Goal: Task Accomplishment & Management: Manage account settings

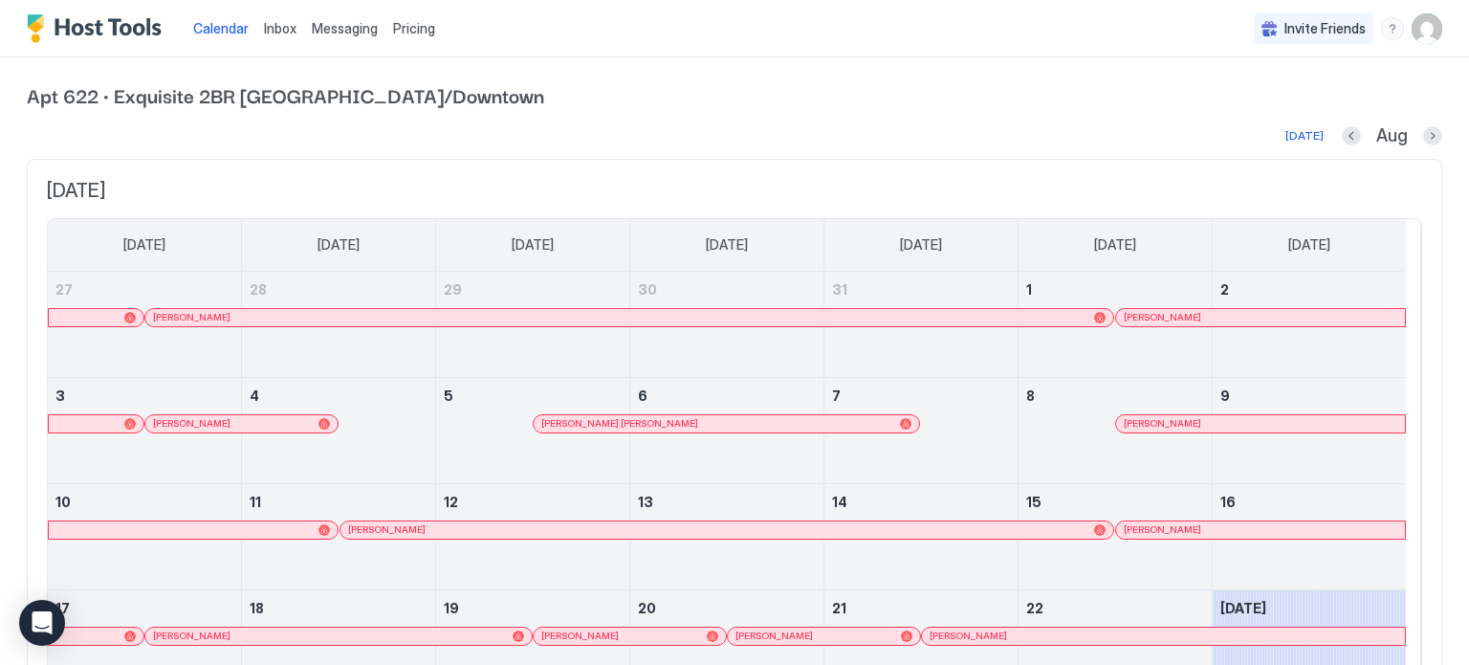
drag, startPoint x: 1251, startPoint y: 0, endPoint x: 335, endPoint y: 39, distance: 917.3
click at [335, 39] on div "Messaging" at bounding box center [344, 28] width 81 height 35
click at [339, 35] on span "Messaging" at bounding box center [345, 28] width 66 height 16
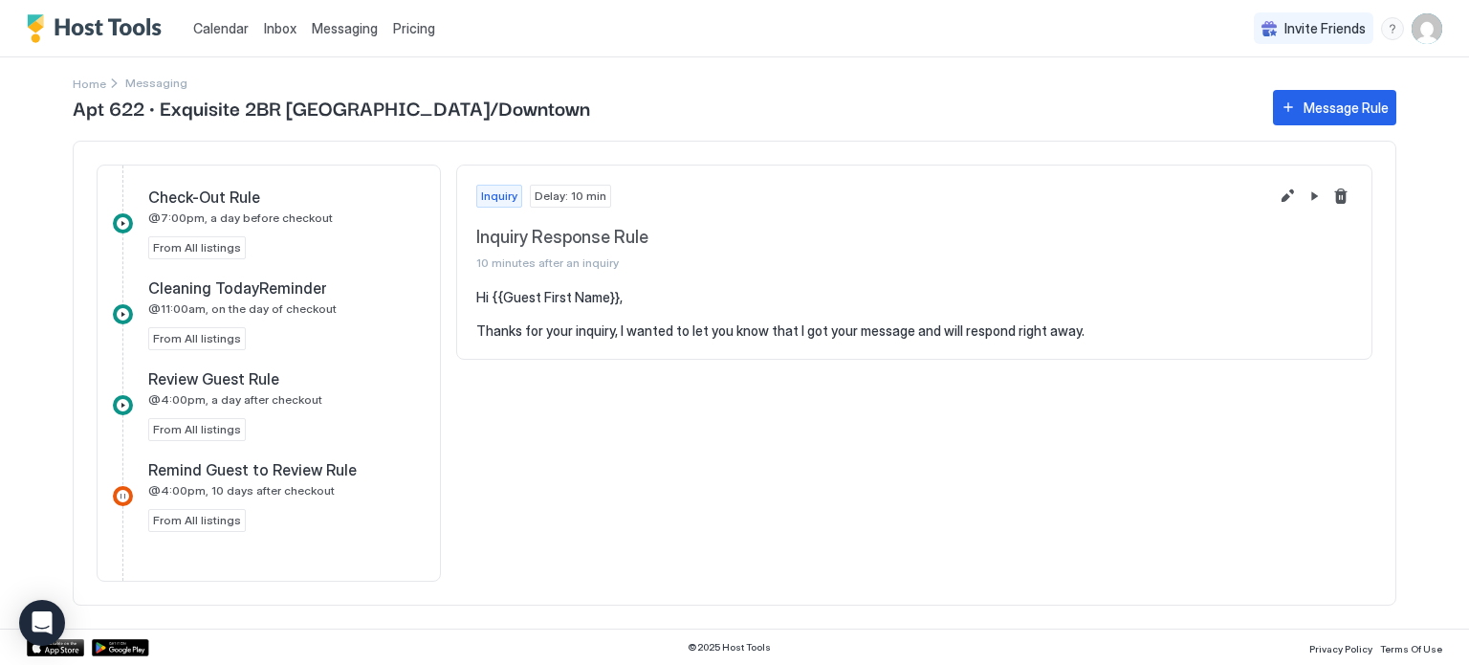
scroll to position [1122, 0]
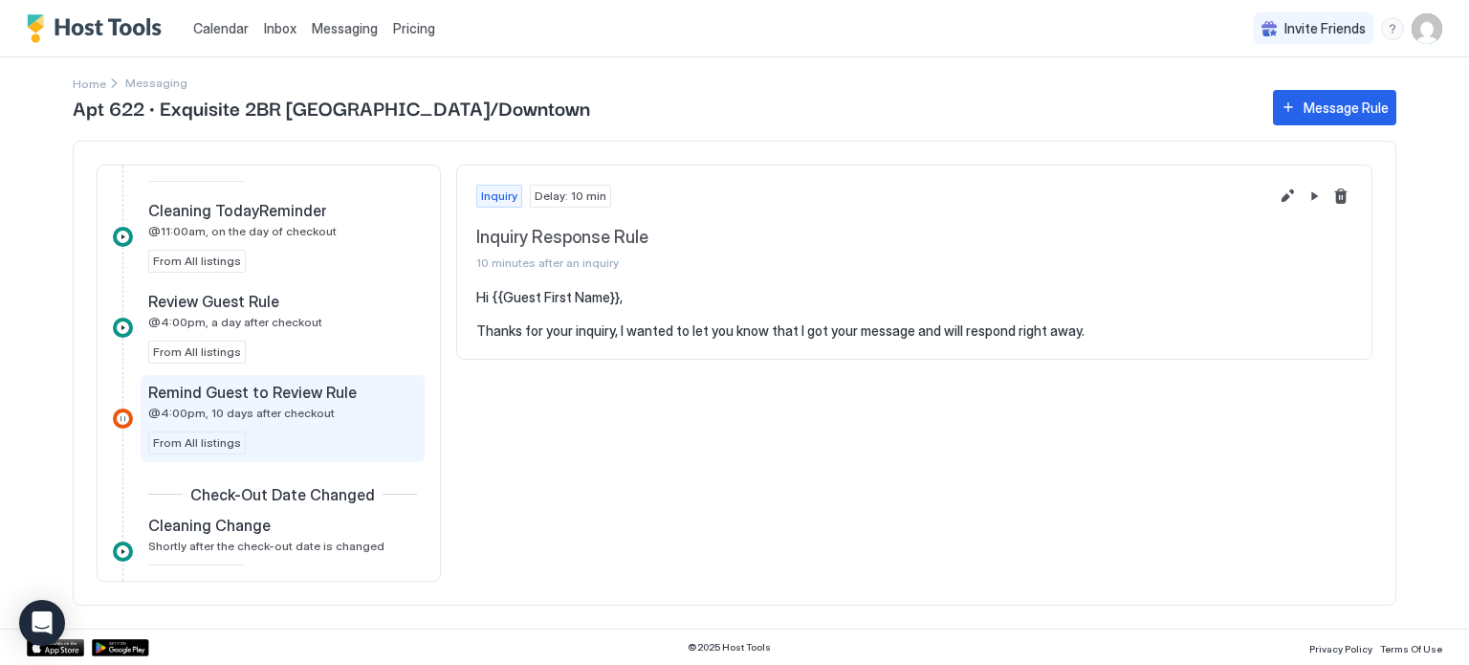
click at [237, 412] on span "@4:00pm, 10 days after checkout" at bounding box center [241, 413] width 187 height 14
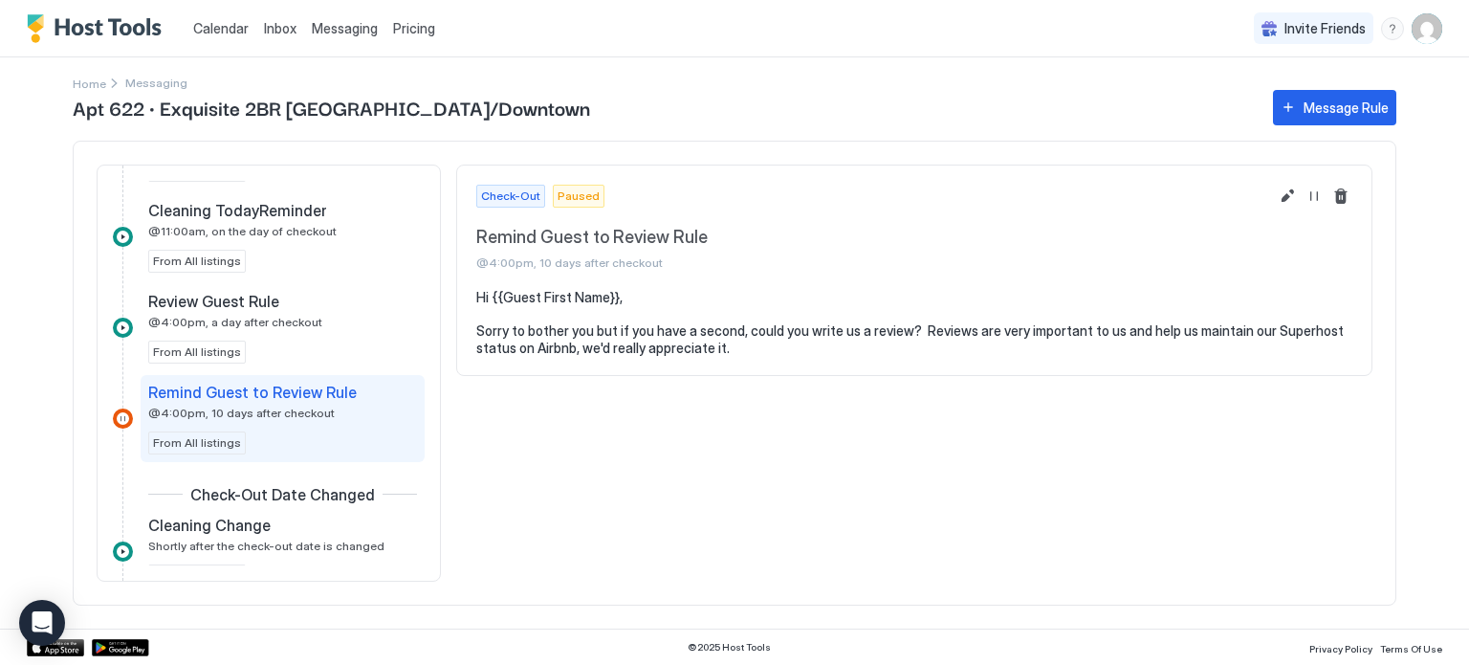
click at [237, 412] on span "@4:00pm, 10 days after checkout" at bounding box center [241, 413] width 187 height 14
click at [1313, 198] on button "Resume Message Rule" at bounding box center [1314, 196] width 23 height 23
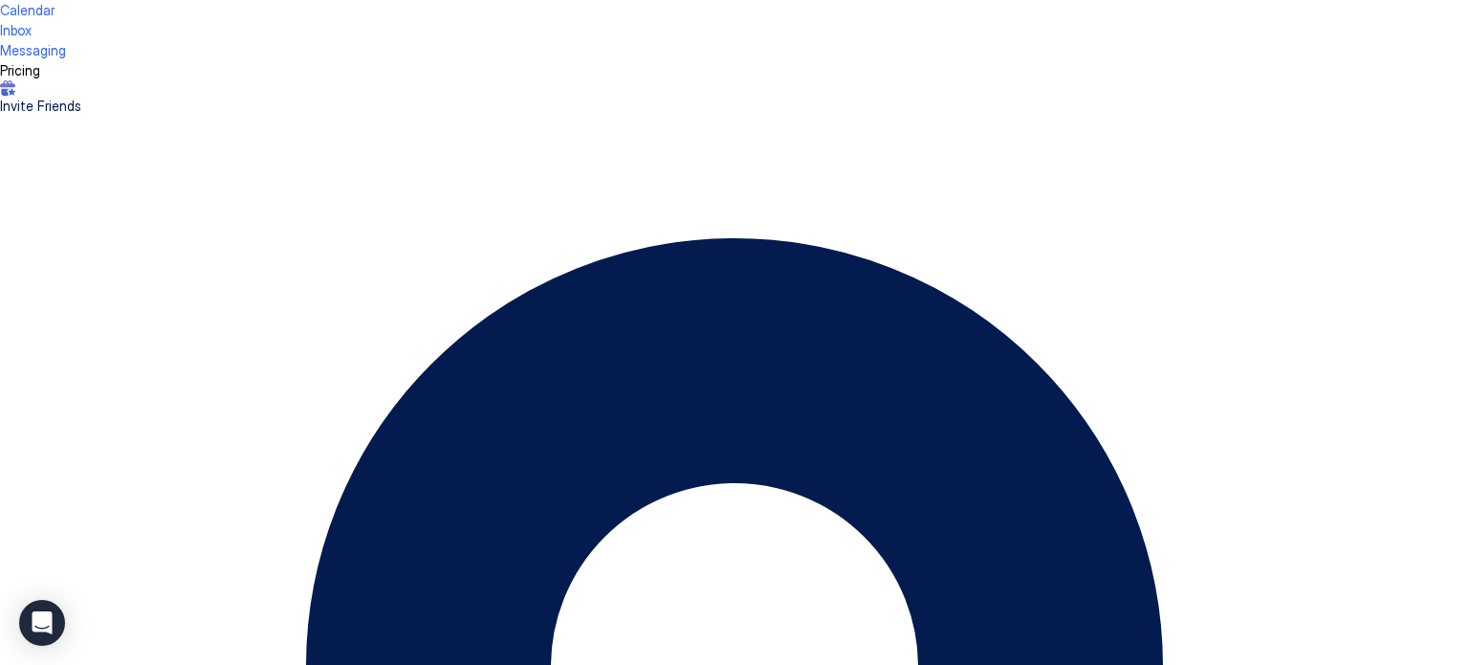
scroll to position [1163, 0]
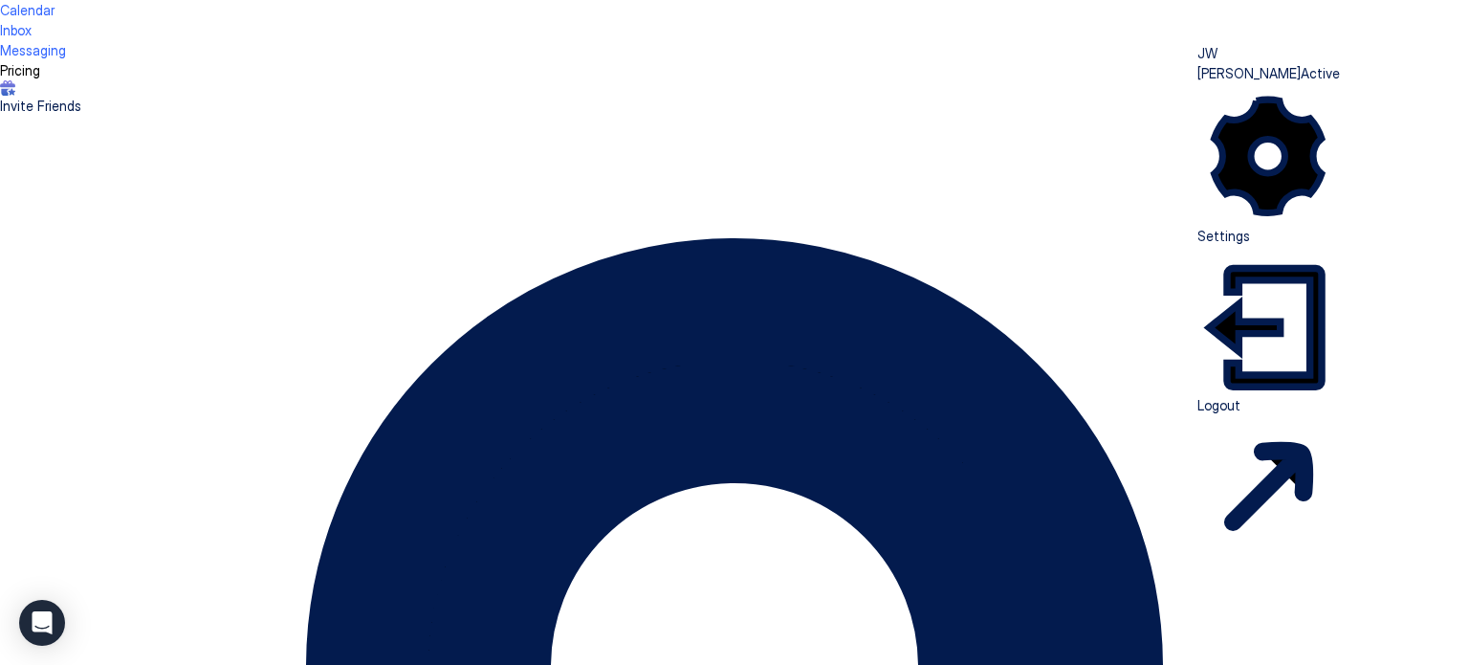
click at [1241, 397] on span "Logout" at bounding box center [1219, 405] width 43 height 16
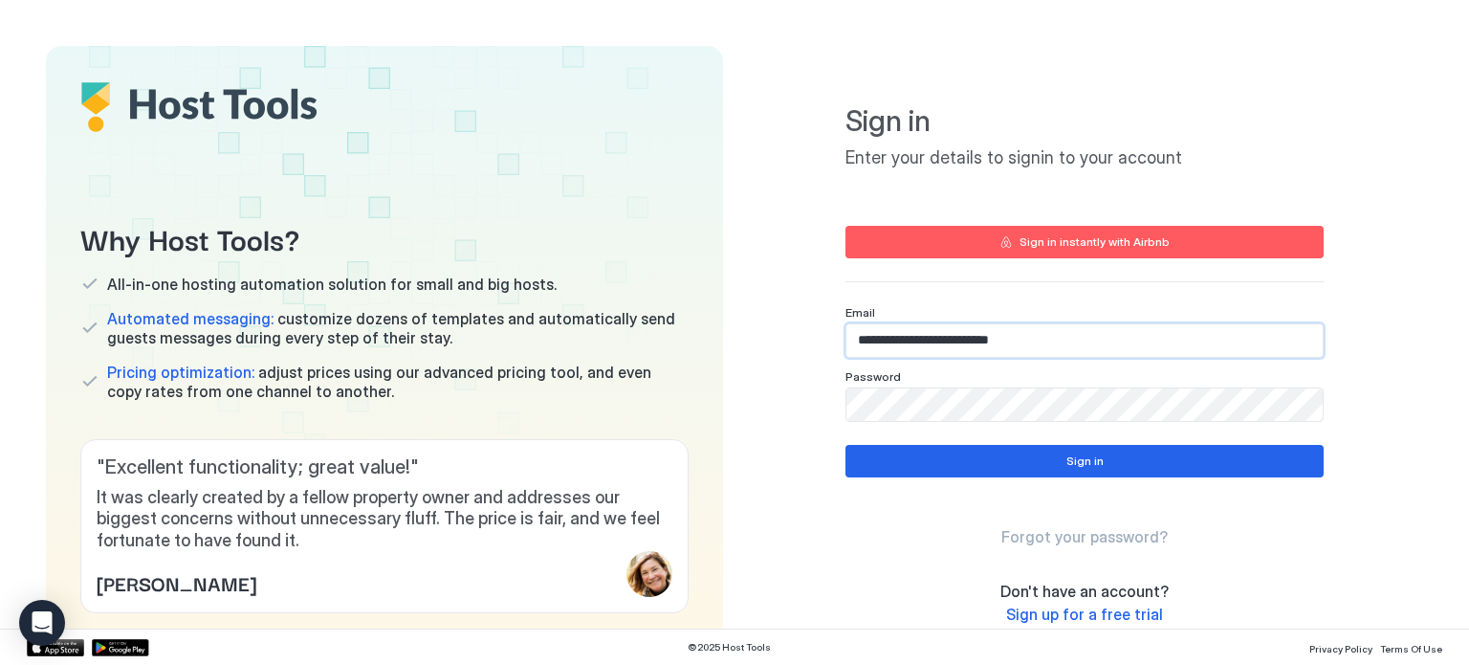
click at [1103, 340] on input "**********" at bounding box center [1085, 340] width 476 height 33
type input "**********"
click at [1072, 454] on div "Sign in" at bounding box center [1085, 460] width 37 height 17
